Goal: Find specific page/section: Find specific page/section

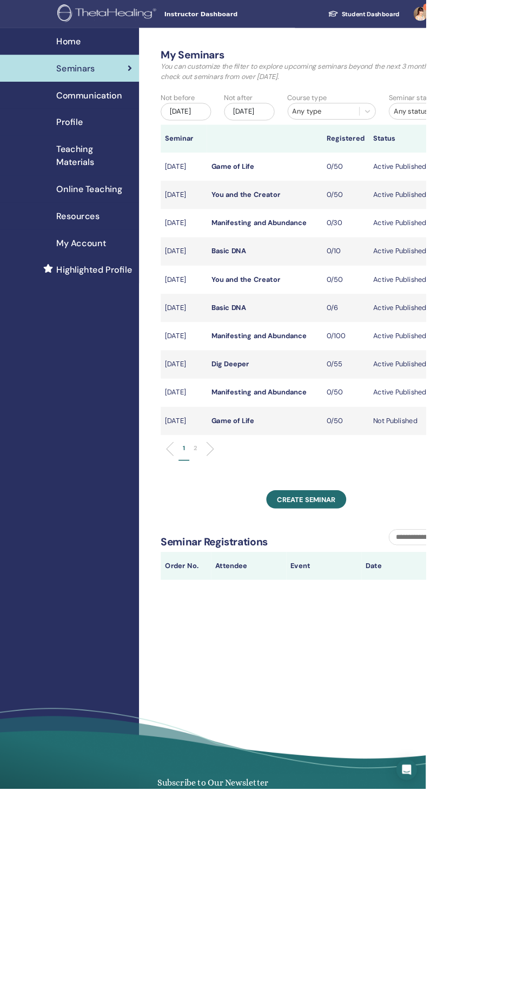
click at [258, 568] on li at bounding box center [257, 559] width 18 height 18
